Goal: Task Accomplishment & Management: Use online tool/utility

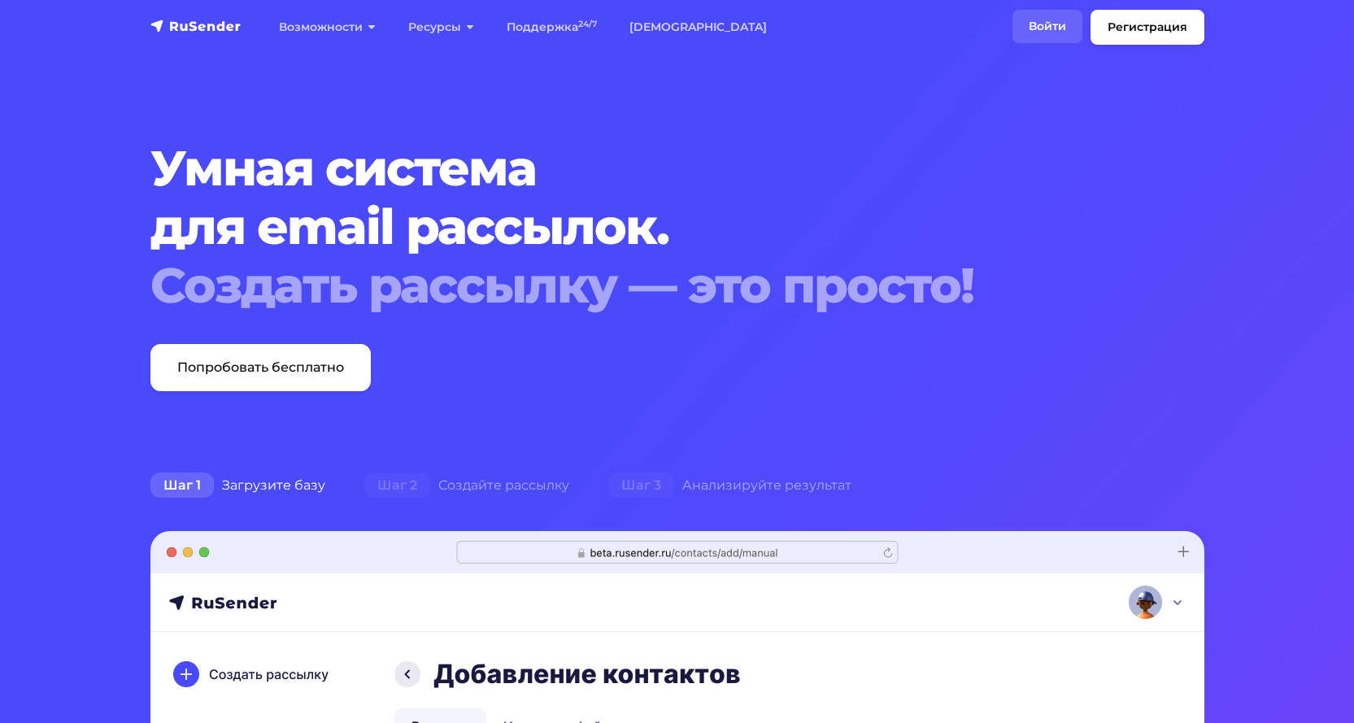
click at [1045, 24] on link "Войти" at bounding box center [1047, 26] width 70 height 33
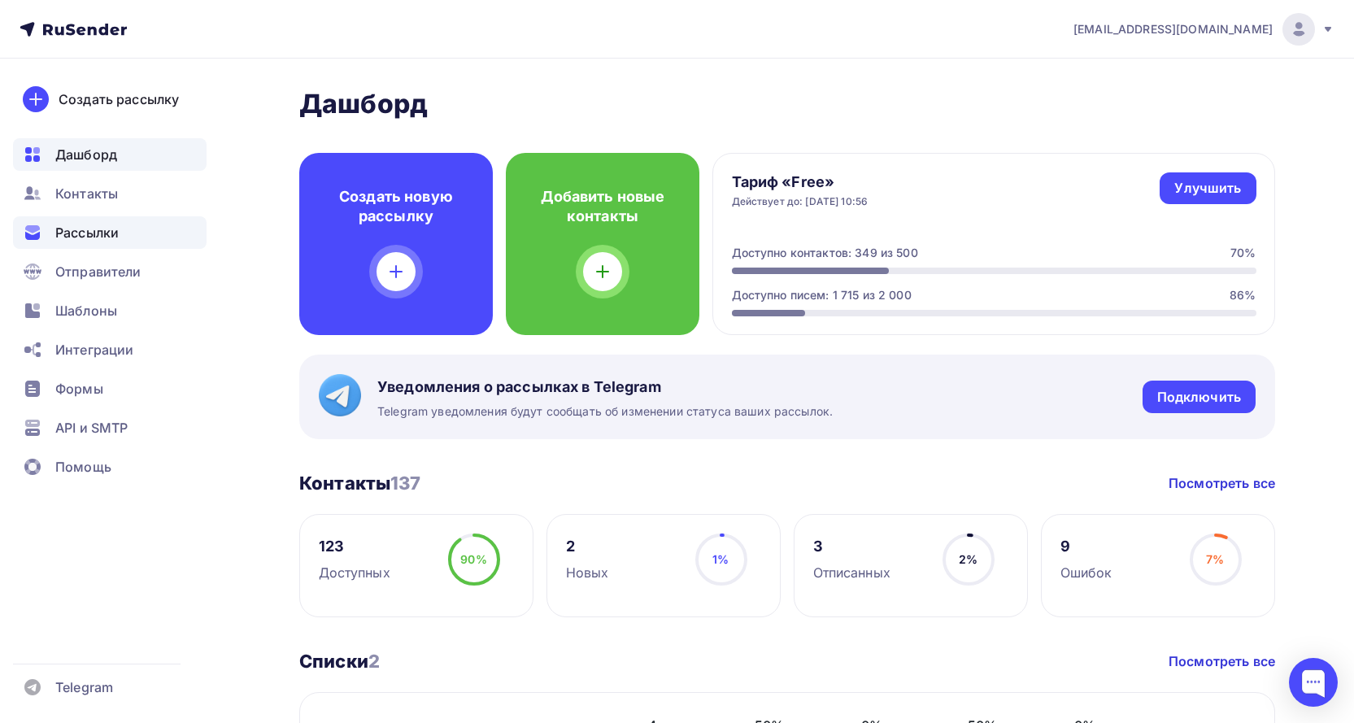
click at [105, 233] on span "Рассылки" at bounding box center [86, 233] width 63 height 20
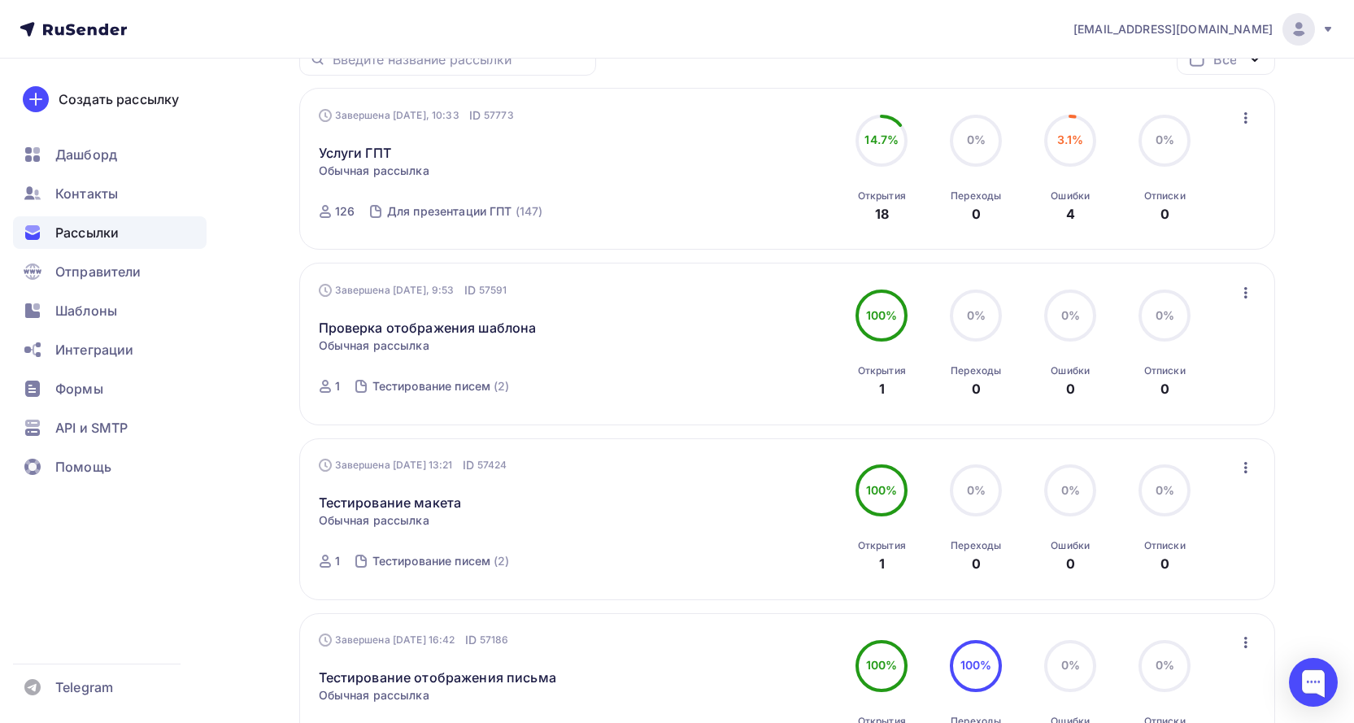
scroll to position [81, 0]
